Goal: Task Accomplishment & Management: Use online tool/utility

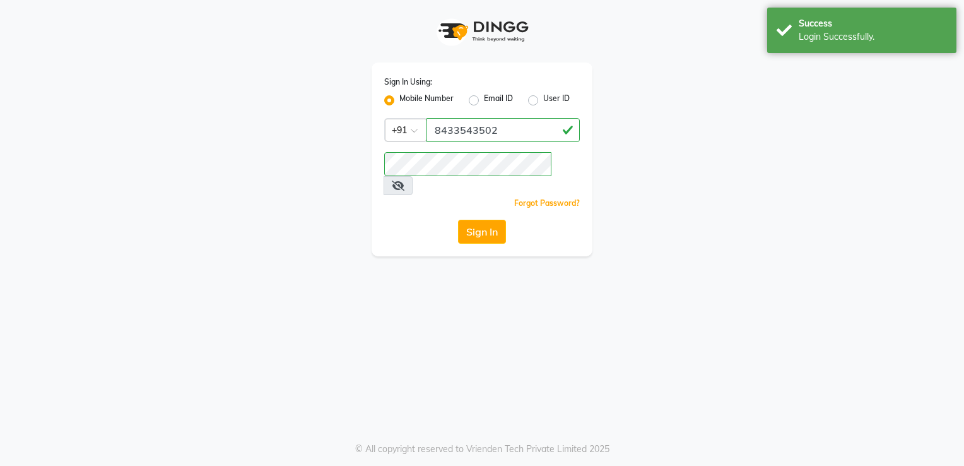
select select "service"
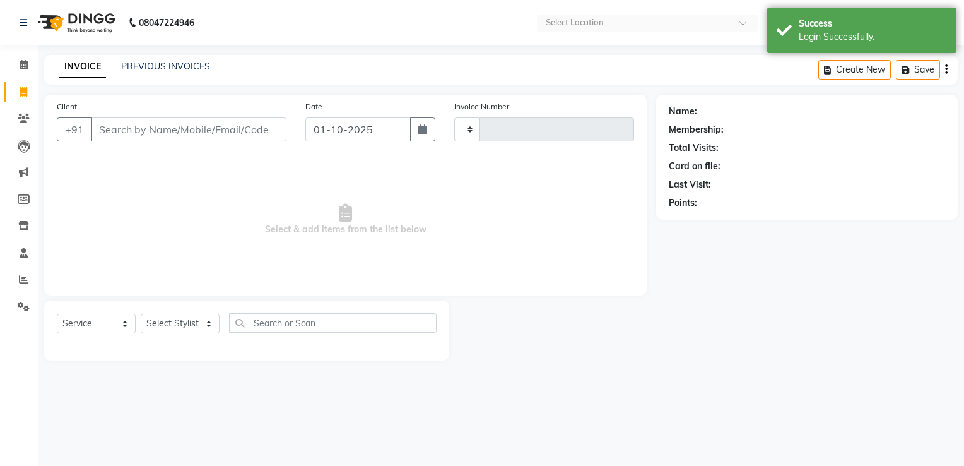
type input "2248"
select select "en"
select select "5451"
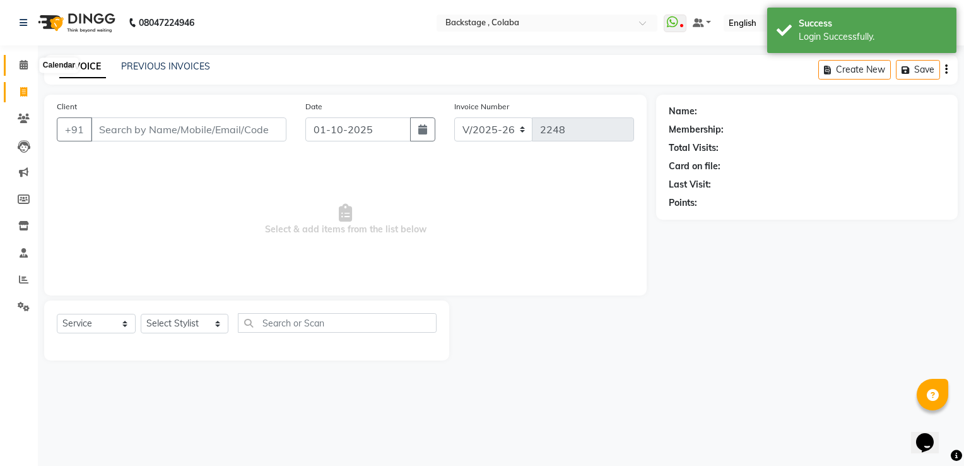
click at [23, 61] on icon at bounding box center [24, 64] width 8 height 9
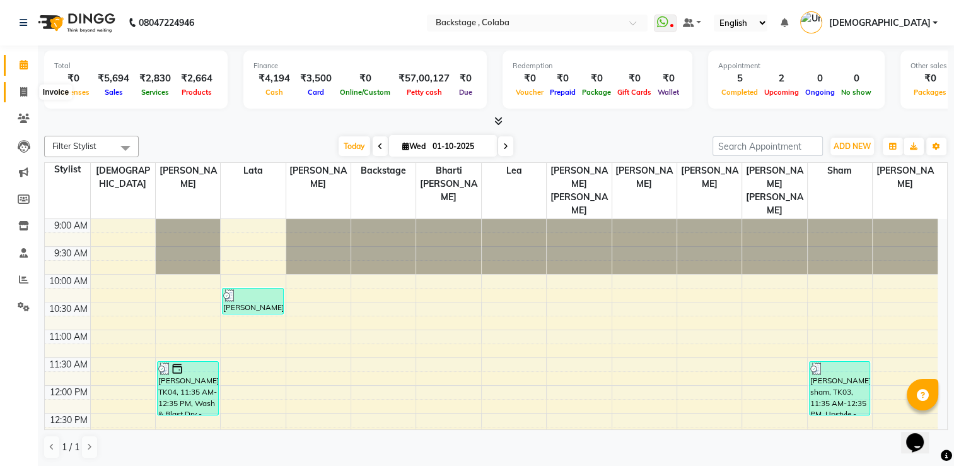
click at [21, 85] on span at bounding box center [24, 92] width 22 height 15
select select "service"
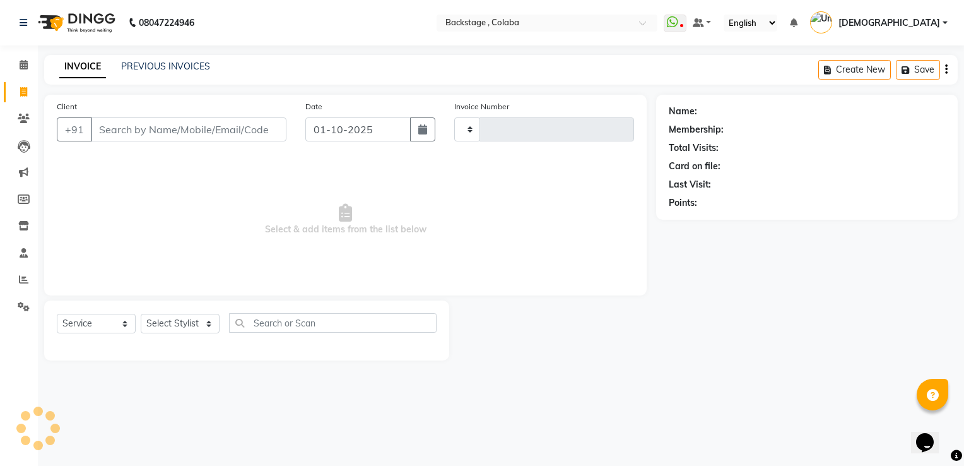
type input "2248"
select select "5451"
